Goal: Browse casually

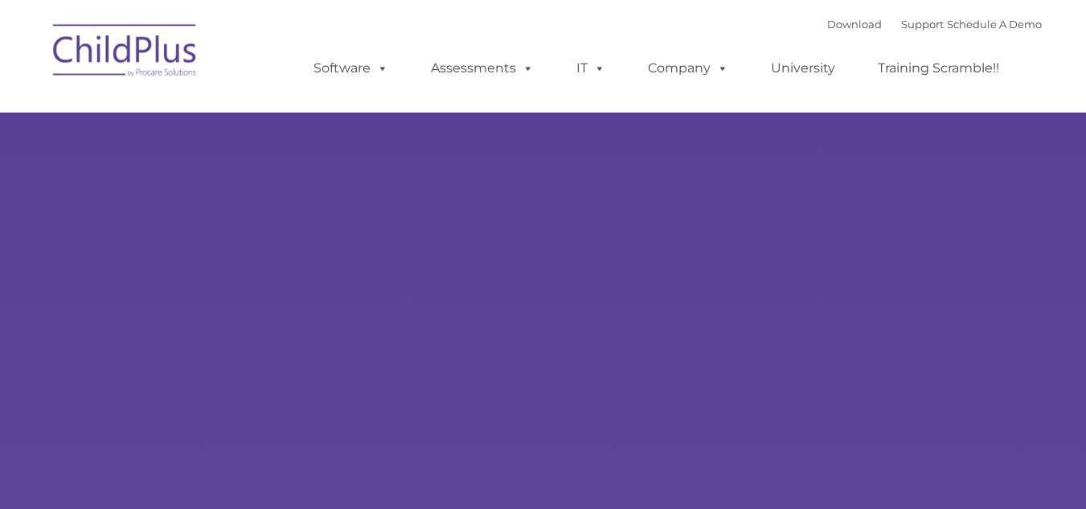
type input ""
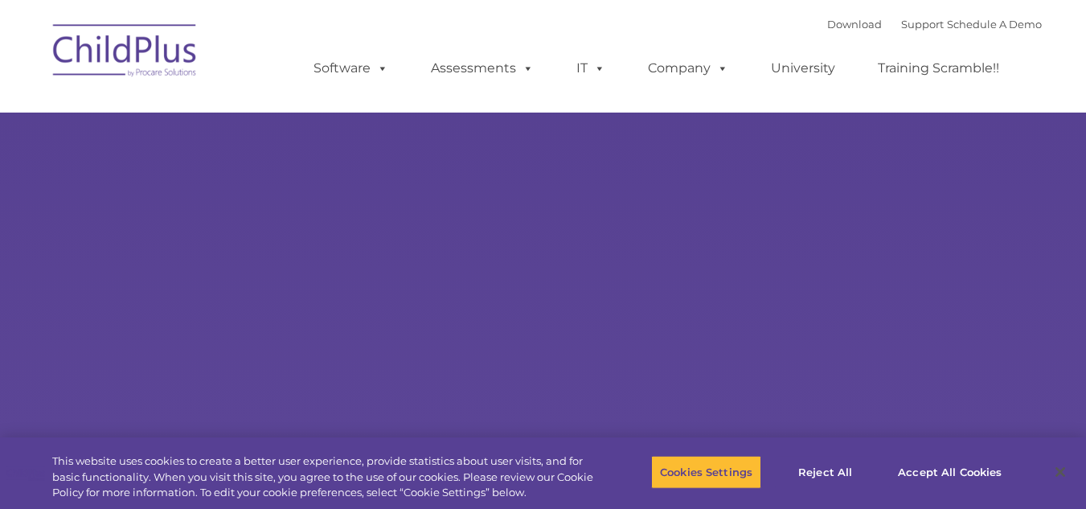
select select "MEDIUM"
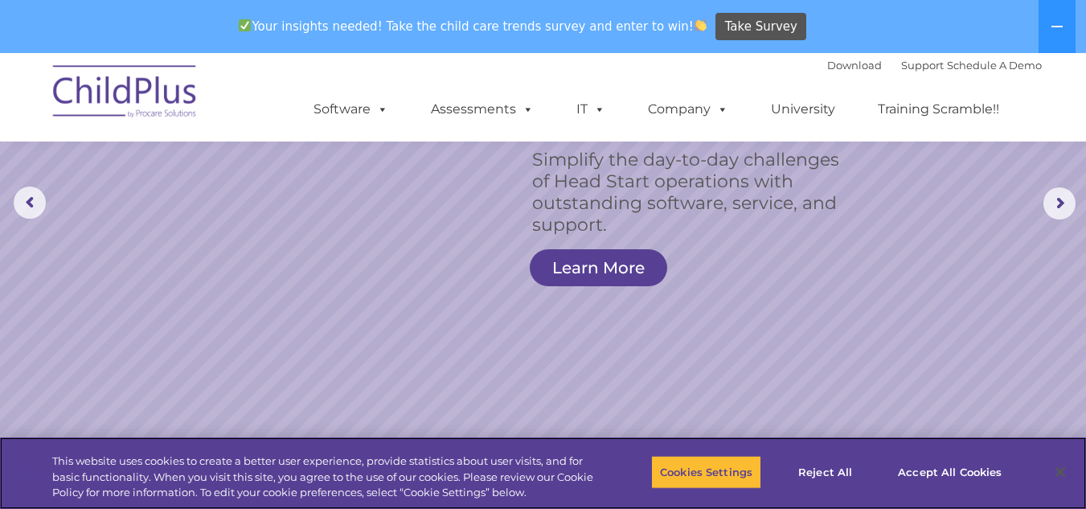
scroll to position [158, 0]
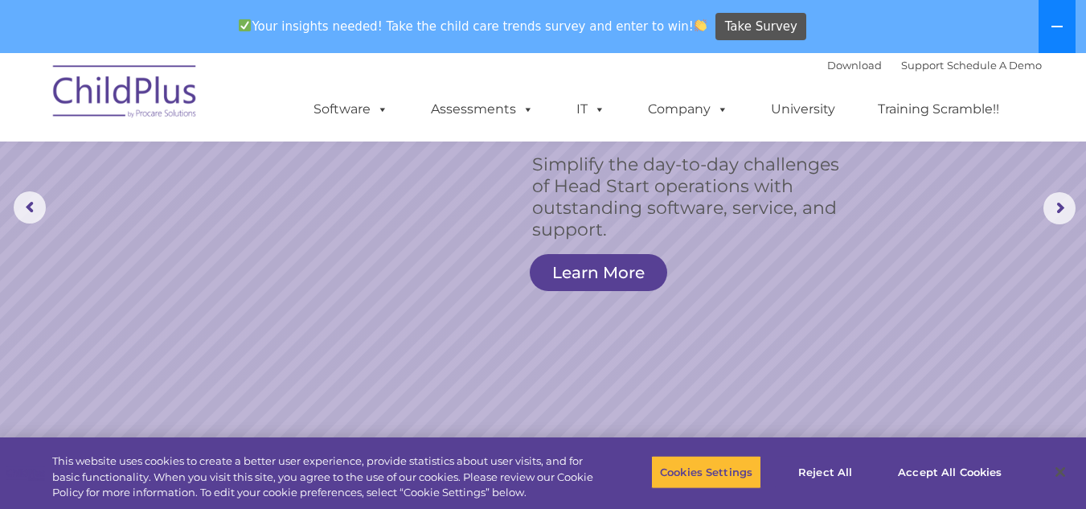
click at [1053, 24] on icon at bounding box center [1057, 26] width 13 height 13
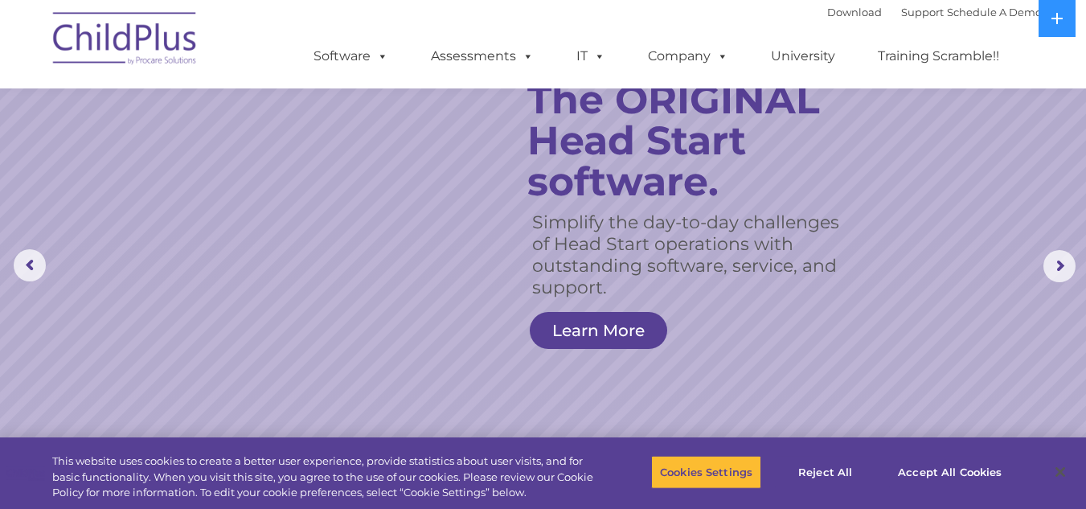
scroll to position [0, 0]
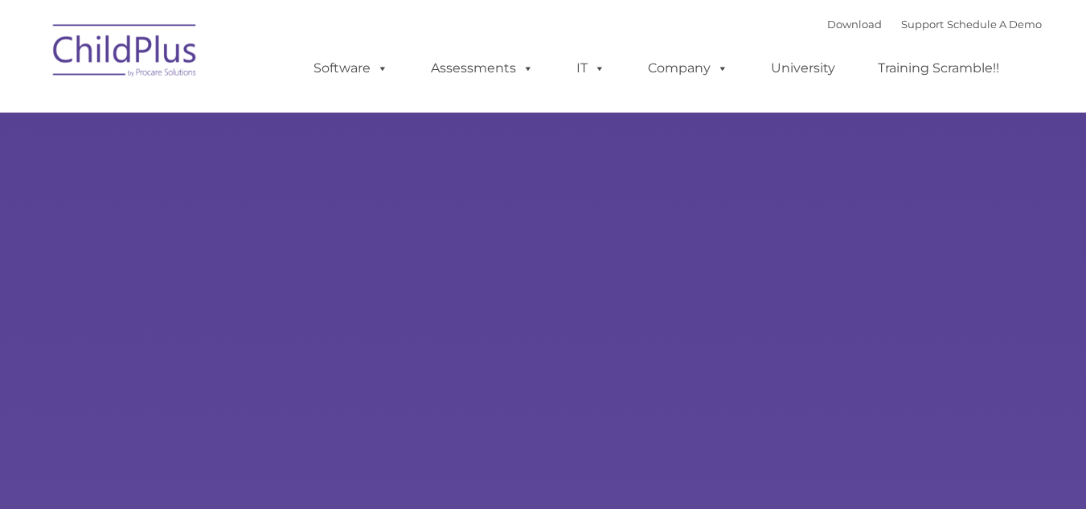
type input ""
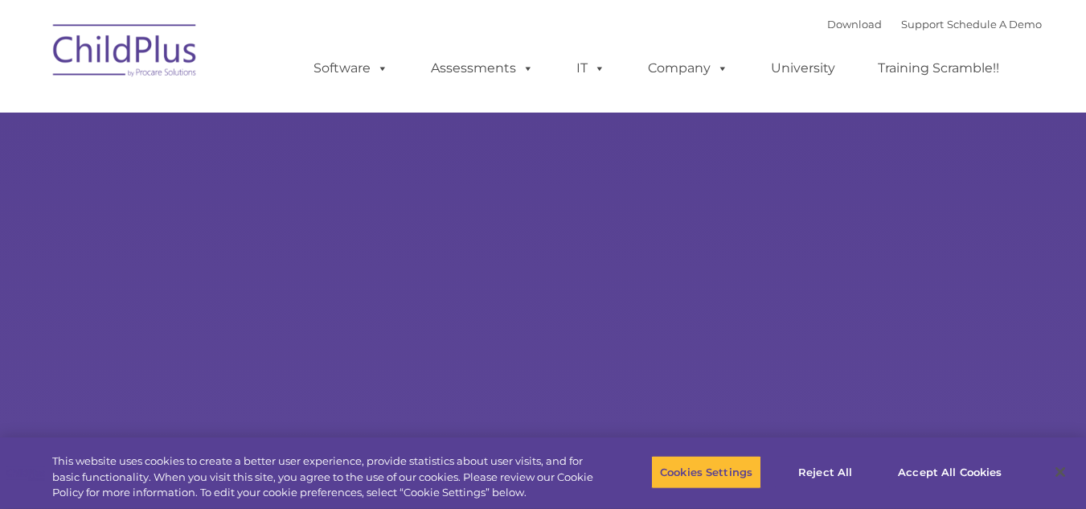
select select "MEDIUM"
